Goal: Download file/media

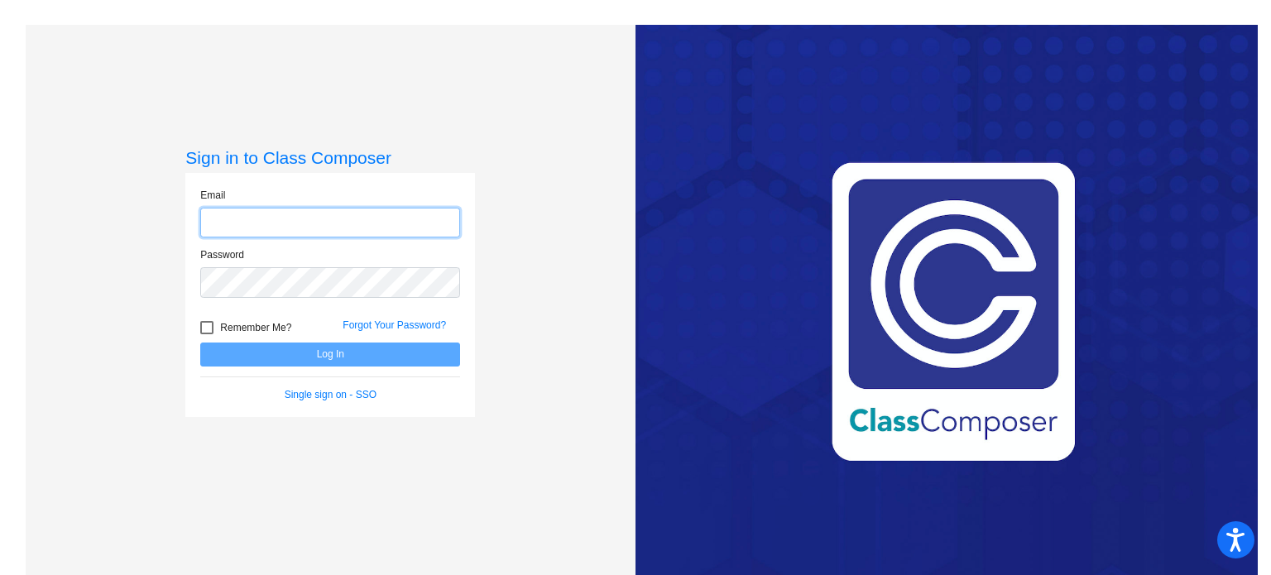
type input "[EMAIL_ADDRESS][DOMAIN_NAME]"
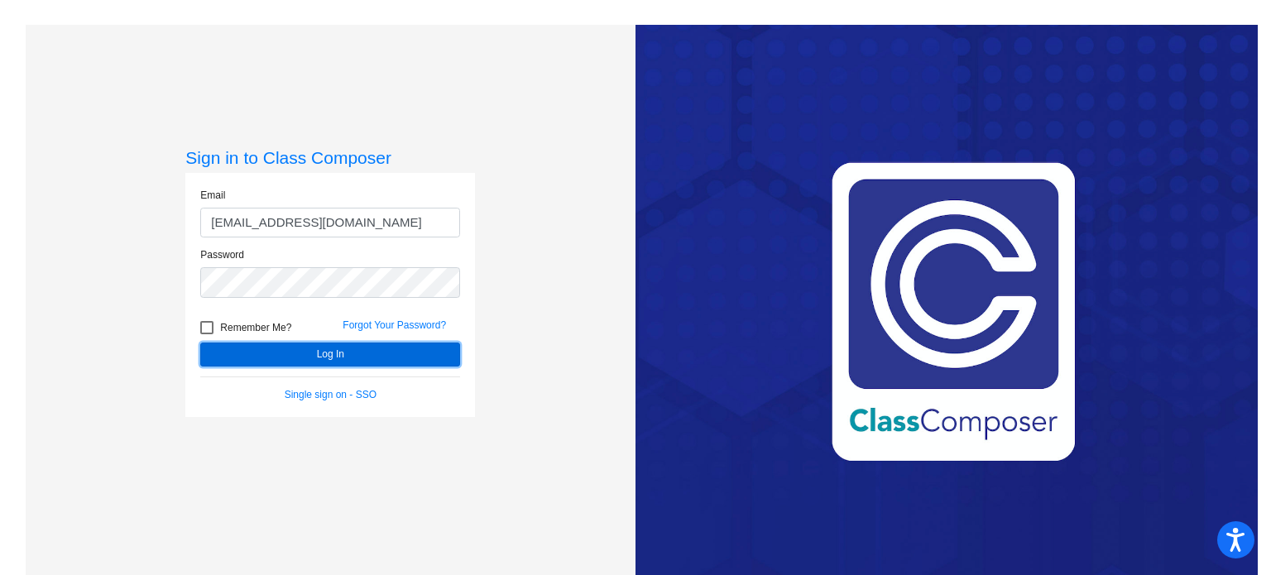
click at [273, 348] on button "Log In" at bounding box center [330, 355] width 260 height 24
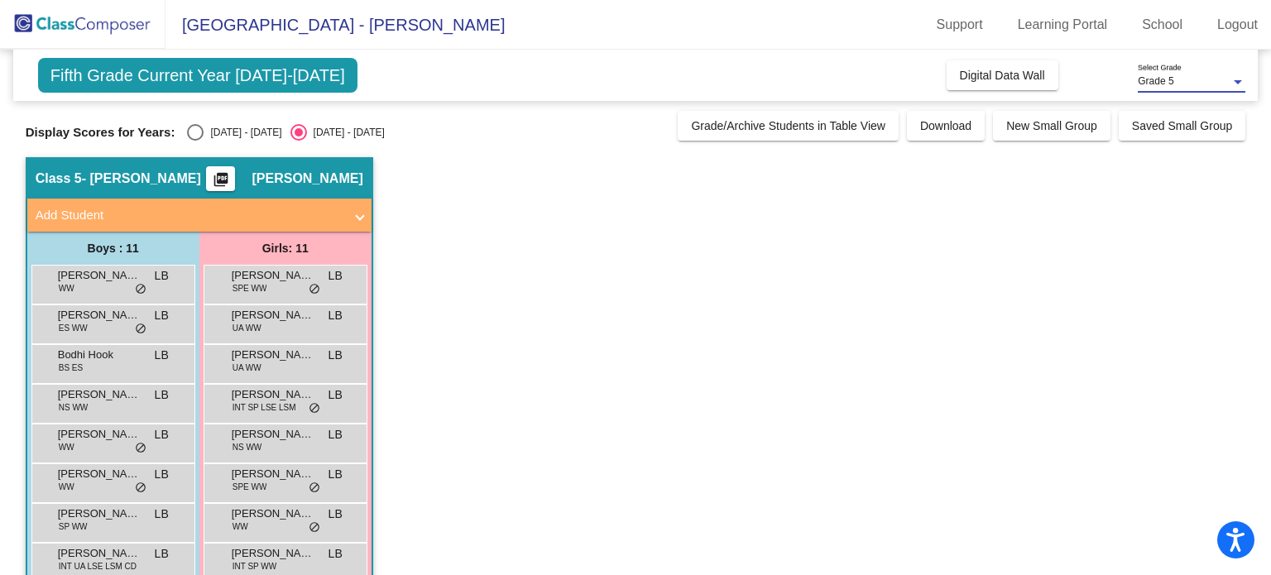
click at [1195, 81] on div "Grade 5" at bounding box center [1184, 82] width 93 height 12
click at [1198, 246] on div at bounding box center [635, 287] width 1271 height 575
click at [195, 127] on div "Select an option" at bounding box center [195, 132] width 17 height 17
click at [195, 141] on input "[DATE] - [DATE]" at bounding box center [195, 141] width 1 height 1
radio input "true"
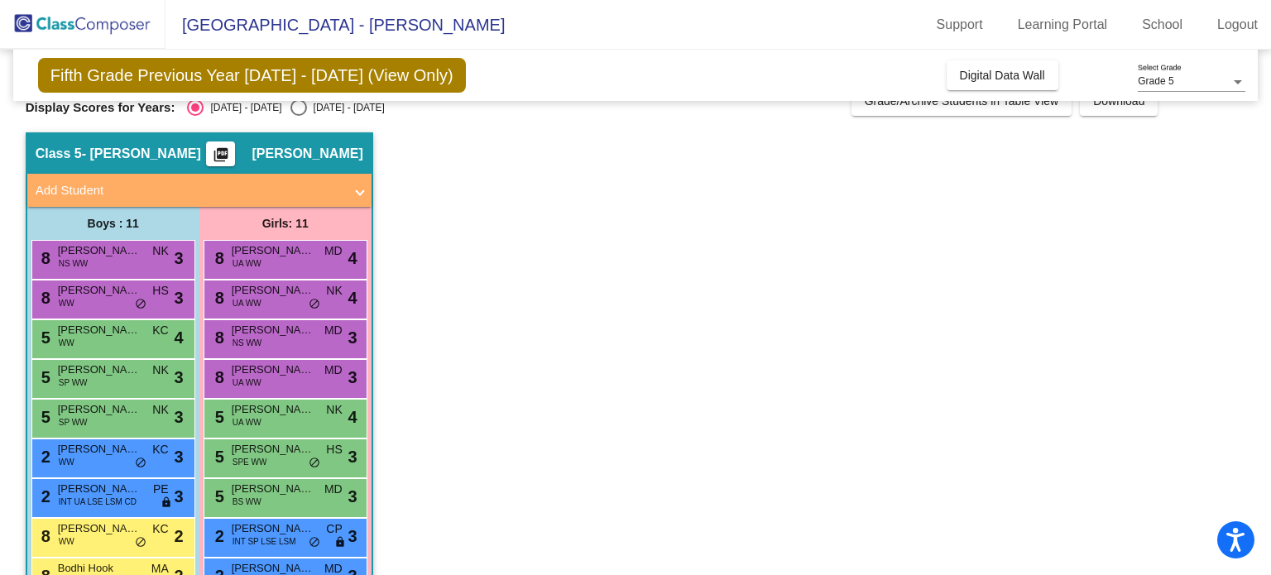
scroll to position [26, 0]
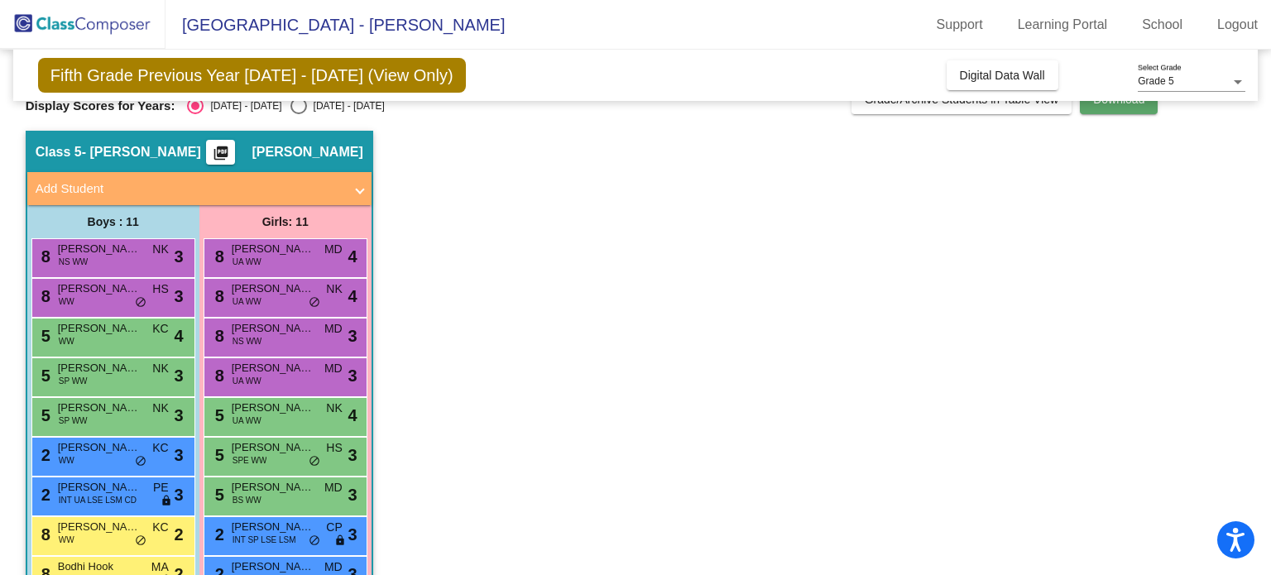
click at [1113, 108] on button "Download" at bounding box center [1119, 99] width 78 height 30
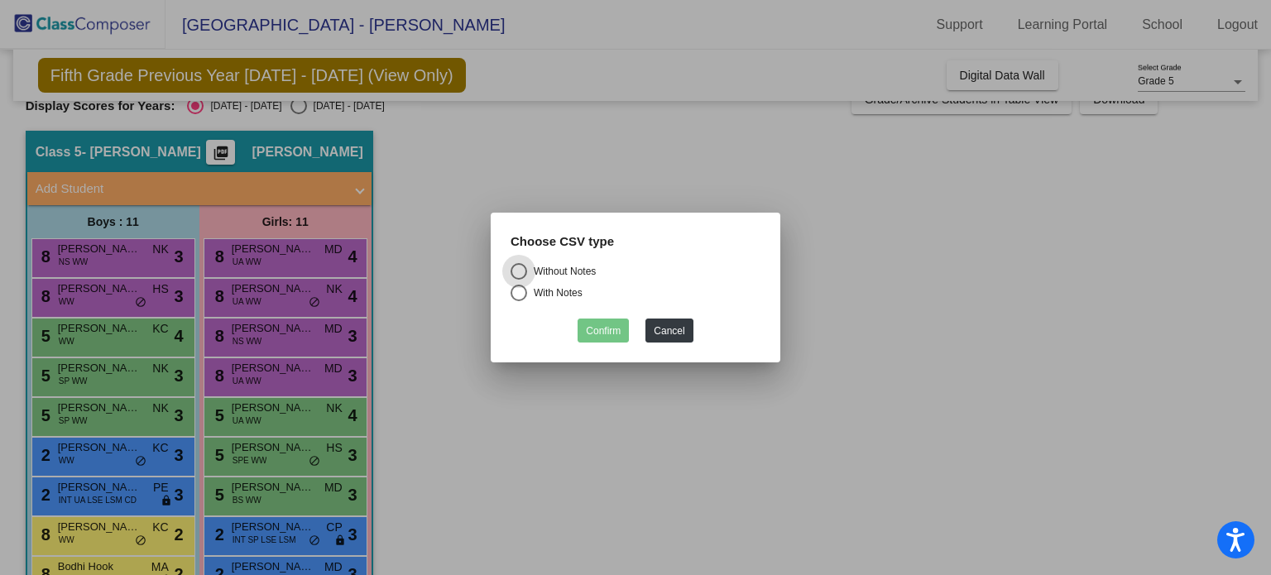
click at [517, 296] on div "Select an option" at bounding box center [519, 293] width 17 height 17
click at [518, 301] on input "With Notes" at bounding box center [518, 301] width 1 height 1
radio input "true"
click at [596, 332] on button "Confirm" at bounding box center [603, 331] width 51 height 24
